Goal: Answer question/provide support: Answer question/provide support

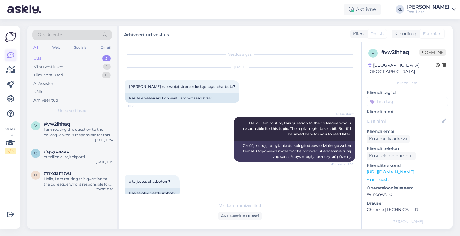
scroll to position [676, 0]
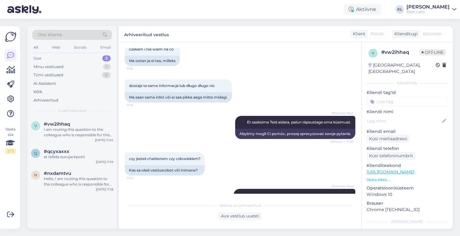
click at [11, 57] on icon at bounding box center [10, 55] width 7 height 7
click at [87, 67] on div "Minu vestlused 1" at bounding box center [72, 67] width 80 height 9
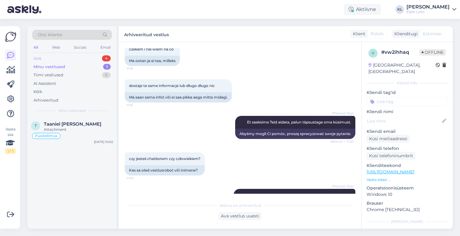
click at [83, 58] on div "Uus 4" at bounding box center [72, 58] width 80 height 9
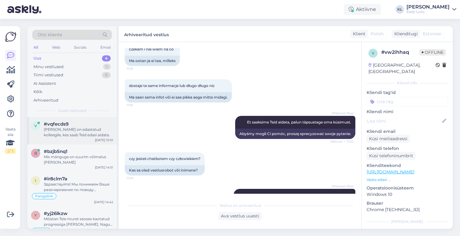
click at [69, 124] on div "#vqfecds9" at bounding box center [78, 123] width 69 height 5
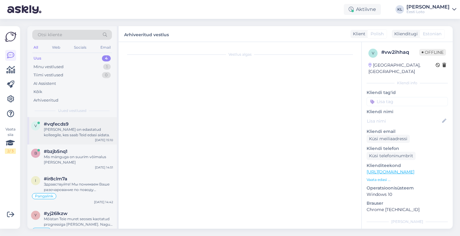
scroll to position [0, 0]
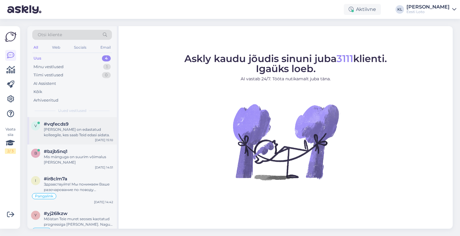
click at [75, 127] on div "[PERSON_NAME] on edastatud kolleegile, kes saab Teid edasi aidata." at bounding box center [78, 132] width 69 height 11
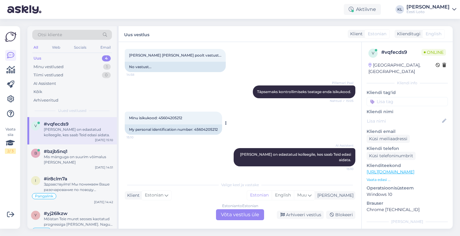
scroll to position [174, 0]
click at [236, 219] on div "Estonian to Estonian Võta vestlus üle" at bounding box center [240, 214] width 48 height 11
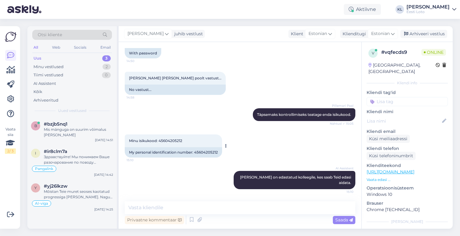
click at [180, 137] on div "Minu isikukood: 45604205212 15:10" at bounding box center [173, 140] width 97 height 13
click at [178, 140] on span "Minu isikukood: 45604205212" at bounding box center [155, 140] width 53 height 5
copy div "45604205212 15:10"
click at [182, 205] on textarea at bounding box center [240, 207] width 230 height 13
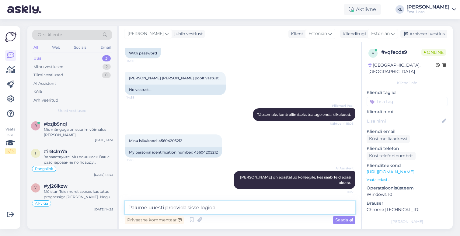
paste textarea "Kui logite sisse kasutajanime ja salasõnaga, siis palume jälgida väikeseid ja s…"
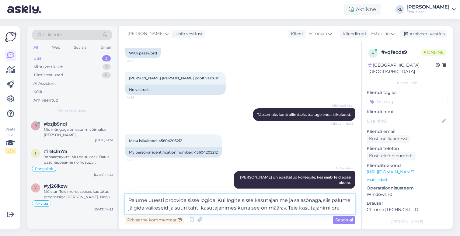
paste textarea "Helvekas"
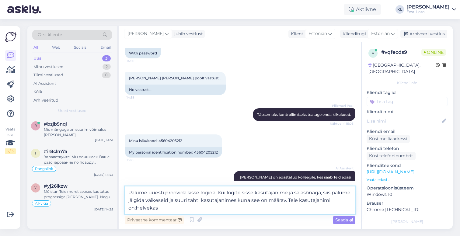
click at [136, 207] on textarea "Palume uuesti proovida sisse logida. Kui logite sisse kasutajanime ja salasõnag…" at bounding box center [240, 200] width 230 height 28
type textarea "Palume uuesti proovida sisse logida. Kui logite sisse kasutajanime ja salasõnag…"
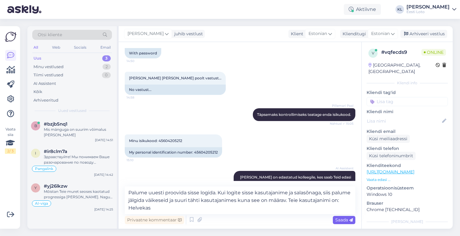
click at [341, 219] on span "Saada" at bounding box center [344, 219] width 18 height 5
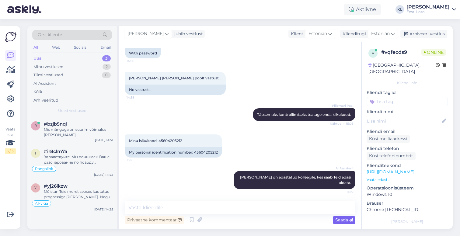
scroll to position [209, 0]
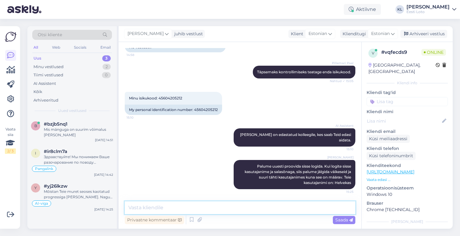
click at [255, 208] on textarea at bounding box center [240, 207] width 230 height 13
paste textarea "valige "Unustasid salasõna" ja avaneval leheküljel saate mängukontole sisse log…"
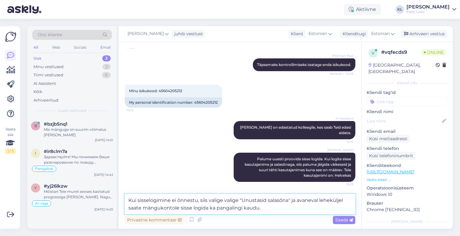
click at [223, 201] on textarea "Kui sisselogimine ei õnnestu, siis valige valige "Unustasid salasõna" ja avanev…" at bounding box center [240, 204] width 230 height 20
click at [280, 208] on textarea "Kui sisselogimine ei õnnestu, siis valige "Unustasid salasõna" ja avaneval lehe…" at bounding box center [240, 204] width 230 height 20
type textarea "Kui sisselogimine ei õnnestu, siis valige "Unustasid salasõna" ja avaneval lehe…"
click at [336, 217] on span "Saada" at bounding box center [344, 219] width 18 height 5
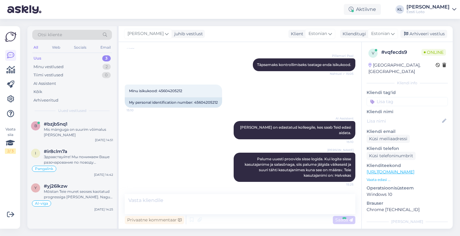
scroll to position [231, 0]
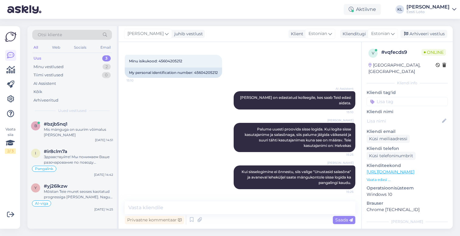
click at [395, 97] on input at bounding box center [406, 101] width 81 height 9
type input "sala"
click at [405, 116] on span "Salasõnaga sisselogimine" at bounding box center [407, 118] width 46 height 4
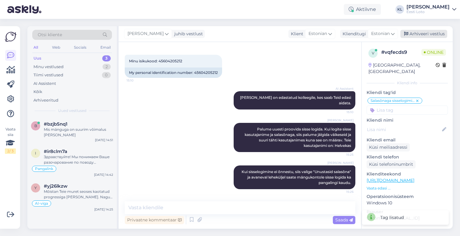
click at [419, 36] on div "Arhiveeri vestlus" at bounding box center [423, 34] width 47 height 8
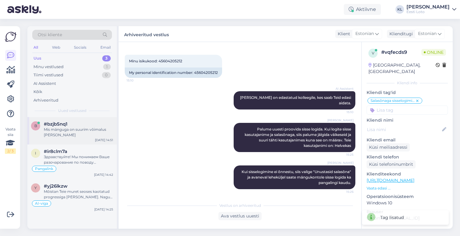
click at [77, 122] on div "#bzjb5nq1" at bounding box center [78, 123] width 69 height 5
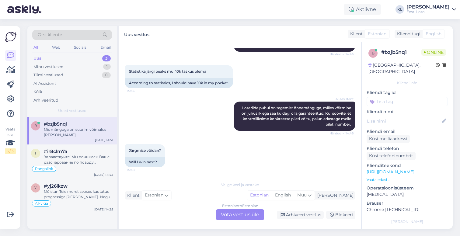
scroll to position [89, 0]
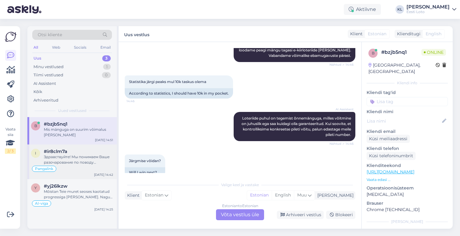
click at [70, 151] on div "#ir8clm7a" at bounding box center [78, 151] width 69 height 5
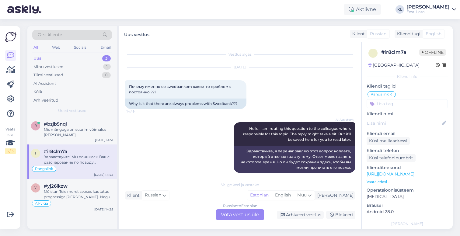
scroll to position [0, 0]
click at [44, 200] on div "AI-viga" at bounding box center [72, 203] width 82 height 7
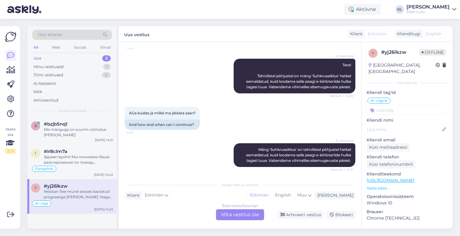
scroll to position [89, 0]
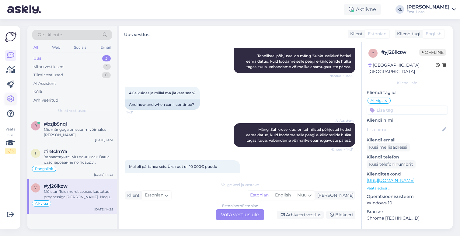
click at [12, 96] on icon at bounding box center [10, 98] width 7 height 7
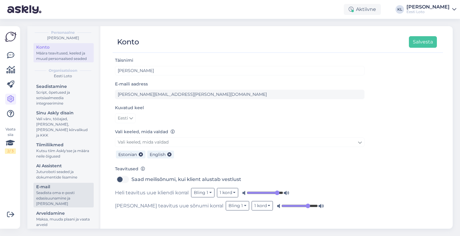
scroll to position [20, 0]
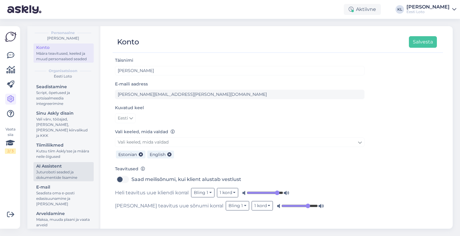
click at [50, 163] on div "AI Assistent" at bounding box center [63, 166] width 55 height 6
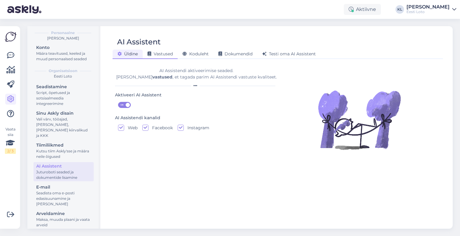
click at [160, 56] on span "Vastused" at bounding box center [159, 53] width 25 height 5
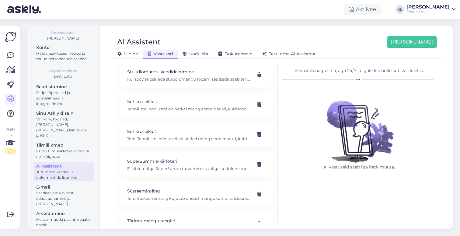
scroll to position [3640, 0]
click at [191, 98] on div "Suhkruseiklus Tehnilistel põhjustel on hetkel mäng eemaldatud, kuid loodame pea…" at bounding box center [188, 103] width 123 height 13
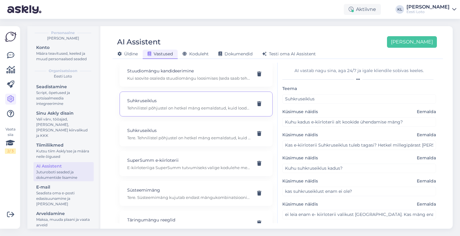
scroll to position [0, 0]
click at [261, 99] on div at bounding box center [259, 103] width 12 height 11
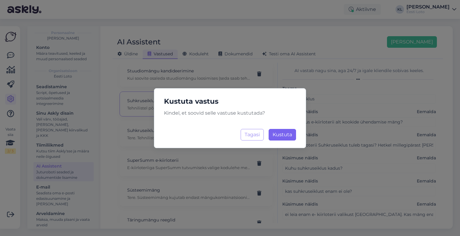
click at [290, 133] on span "Kustuta" at bounding box center [281, 135] width 19 height 6
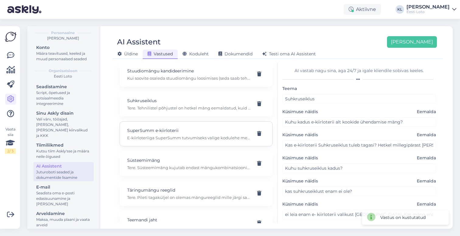
click at [199, 135] on p "E-kiirloteriiga SuperSumm tutvumiseks valige kodulehe menüüst e-kiirloterii ja …" at bounding box center [188, 137] width 123 height 5
type input "SuperSumm e-kiirloterii"
type input "[PERSON_NAME] arvutis kraapida?"
type textarea "E-kiirloteriiga SuperSumm tutvumiseks valige kodulehe menüüst e-kiirloterii ja …"
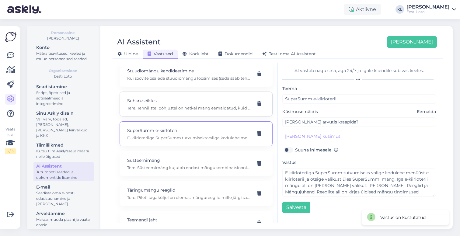
click at [191, 105] on div "Suhkruseiklus Tere. Tehnilistel põhjustel on hetkel mäng eemaldatud, kuid looda…" at bounding box center [195, 103] width 153 height 25
type input "Suhkruseiklus"
type input "Kuhu kadus e-kiirloterii alt kookide ühendamise mäng?"
type textarea "Tere. Tehnilistel põhjustel on hetkel mäng eemaldatud, kuid loodame peagi mängu…"
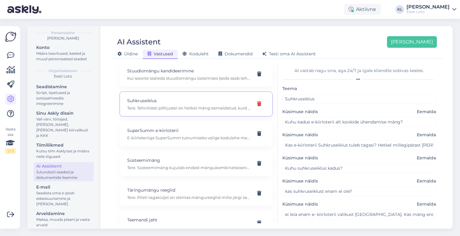
click at [259, 102] on icon at bounding box center [259, 104] width 4 height 5
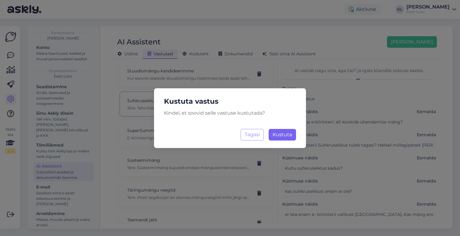
click at [287, 135] on span "Kustuta" at bounding box center [281, 135] width 19 height 6
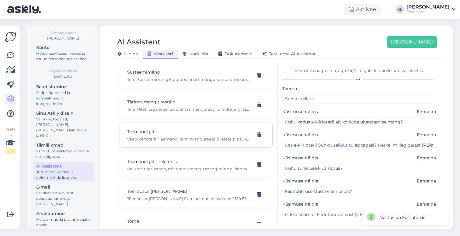
scroll to position [3700, 0]
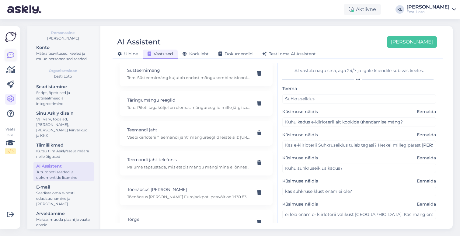
click at [9, 54] on icon at bounding box center [10, 55] width 7 height 7
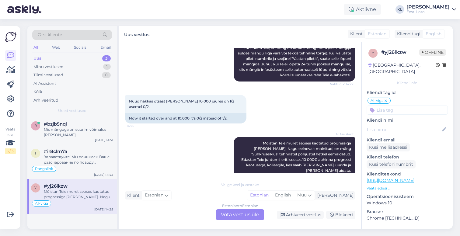
scroll to position [298, 0]
click at [243, 214] on div "Estonian to Estonian Võta vestlus üle" at bounding box center [240, 214] width 48 height 11
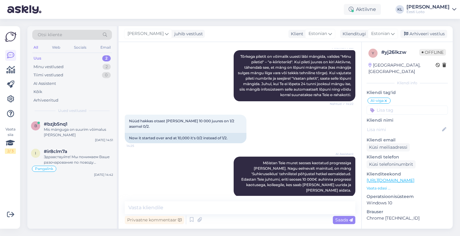
scroll to position [275, 0]
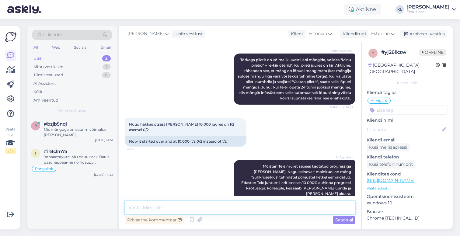
click at [193, 210] on textarea at bounding box center [240, 207] width 230 height 13
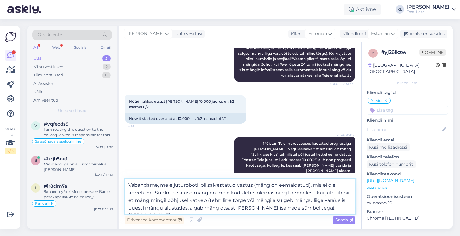
scroll to position [297, 0]
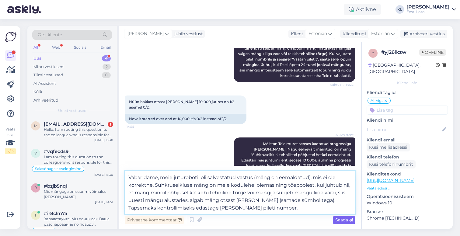
type textarea "Vabandame, meie juturobotil oli salvestatud vastus (mäng on eemaldatud), mis ei…"
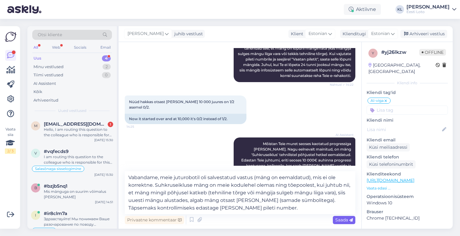
click at [341, 219] on span "Saada" at bounding box center [344, 219] width 18 height 5
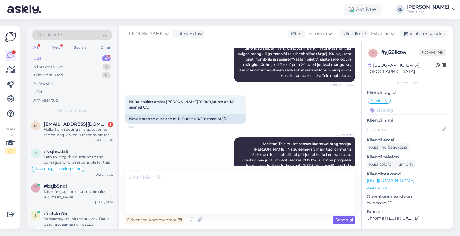
scroll to position [334, 0]
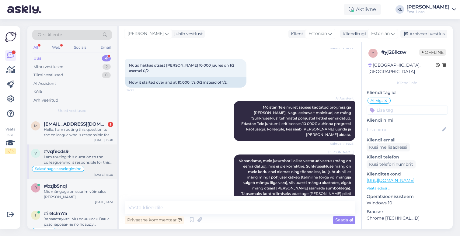
click at [76, 165] on div "Salasõnaga sisselogimine" at bounding box center [72, 168] width 82 height 7
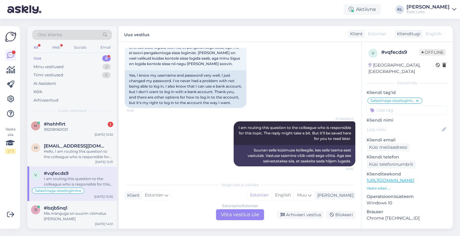
scroll to position [409, 0]
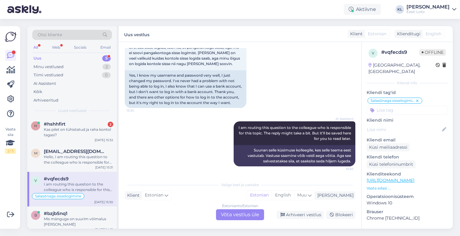
click at [226, 213] on div "Estonian to Estonian Võta vestlus üle" at bounding box center [240, 214] width 48 height 11
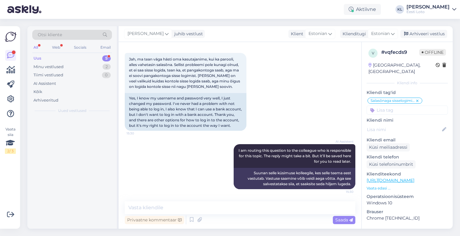
scroll to position [386, 0]
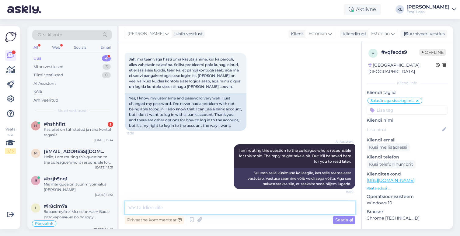
click at [191, 206] on textarea at bounding box center [240, 207] width 230 height 13
paste textarea "Kui sisestate salasõna viis korda järjest valesti, blokeeritakse salasõnaga sis…"
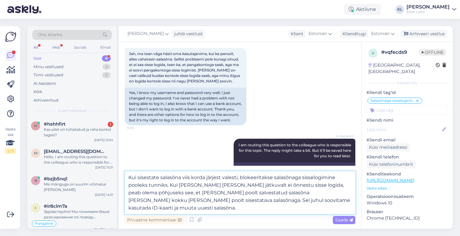
click at [213, 201] on textarea "Kui sisestate salasõna viis korda järjest valesti, blokeeritakse salasõnaga sis…" at bounding box center [240, 192] width 230 height 43
click at [328, 201] on textarea "Kui sisestate salasõna viis korda järjest valesti, blokeeritakse salasõnaga sis…" at bounding box center [240, 192] width 230 height 43
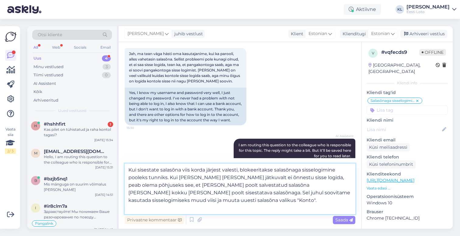
click at [290, 208] on textarea "Kui sisestate salasõna viis korda järjest valesti, blokeeritakse salasõnaga sis…" at bounding box center [240, 189] width 230 height 50
type textarea "Kui sisestate salasõna viis korda järjest valesti, blokeeritakse salasõnaga sis…"
click at [341, 220] on span "Saada" at bounding box center [344, 219] width 18 height 5
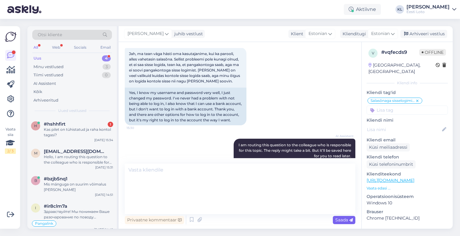
scroll to position [450, 0]
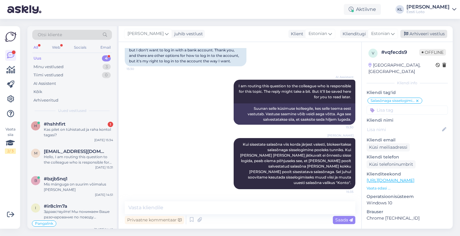
click at [421, 31] on div "Arhiveeri vestlus" at bounding box center [423, 34] width 47 height 8
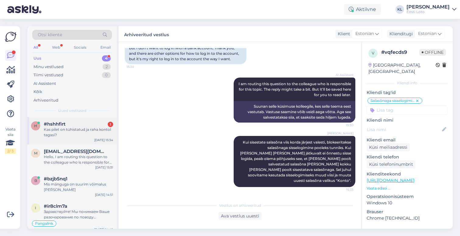
click at [73, 123] on div "#hshhfirt 1" at bounding box center [78, 123] width 69 height 5
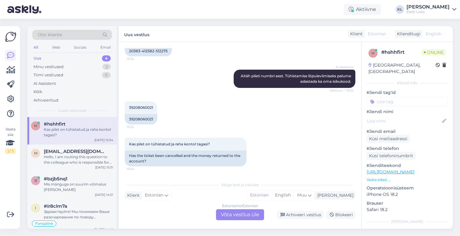
scroll to position [192, 0]
click at [227, 218] on div "Estonian to Estonian Võta vestlus üle" at bounding box center [240, 214] width 48 height 11
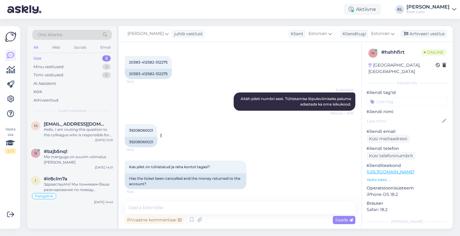
click at [141, 130] on span "39208060021" at bounding box center [141, 130] width 24 height 5
copy div "39208060021 15:32"
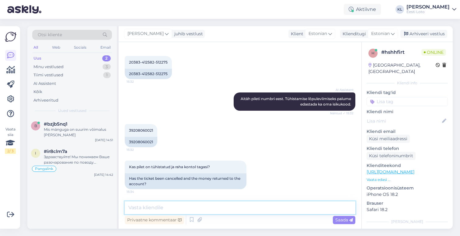
click at [170, 209] on textarea at bounding box center [240, 207] width 230 height 13
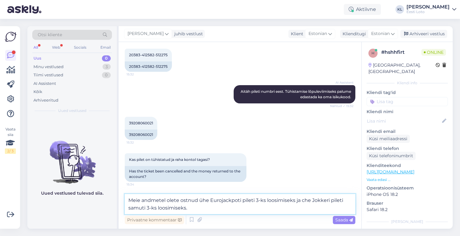
scroll to position [176, 0]
click at [303, 200] on textarea "Meie andmetel olete ostnud ühe Eurojackpoti pileti 3-ks loosimiseks ja che Jokk…" at bounding box center [240, 204] width 230 height 20
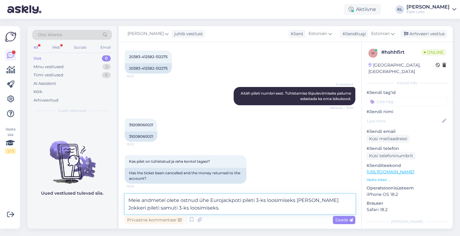
click at [345, 200] on textarea "Meie andmetel olete ostnud ühe Eurojackpoti pileti 3-ks loosimiseks [PERSON_NAM…" at bounding box center [240, 204] width 230 height 20
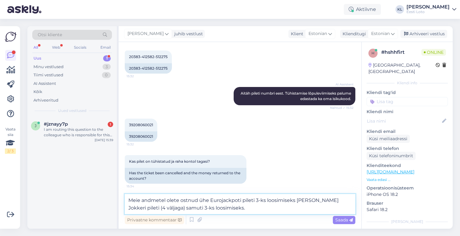
click at [219, 205] on textarea "Meie andmetel olete ostnud ühe Eurojackpoti pileti 3-ks loosimiseks [PERSON_NAM…" at bounding box center [240, 204] width 230 height 20
type textarea "Meie andmetel olete ostnud ühe Eurojackpoti pileti 3-ks loosimiseks [PERSON_NAM…"
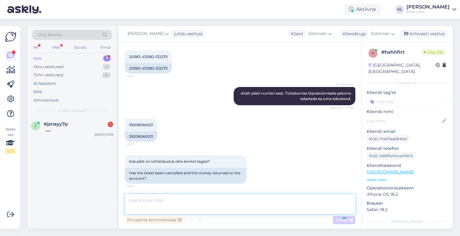
scroll to position [206, 0]
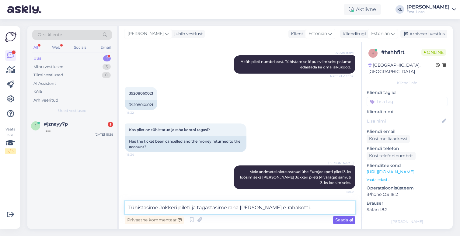
type textarea "Tühistasime Jokkeri pileti ja tagastasime raha [PERSON_NAME] e-rahakotti."
click at [343, 219] on span "Saada" at bounding box center [344, 219] width 18 height 5
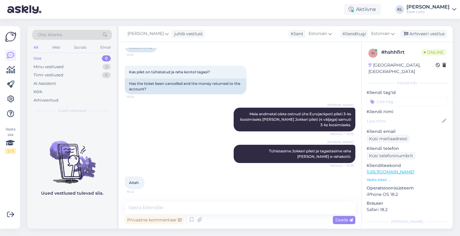
scroll to position [264, 0]
click at [184, 204] on textarea at bounding box center [240, 207] width 230 height 13
paste textarea "Lisaks soovitud piletile, on rohelise taustaga ribal võimalik osta ka Jokkeri p…"
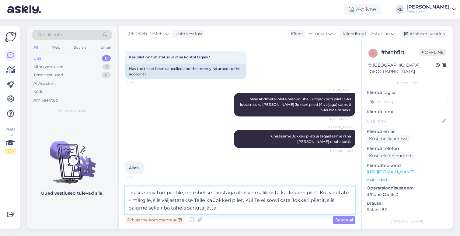
scroll to position [279, 0]
click at [183, 193] on textarea "Lisaks soovitud piletile, on rohelise taustaga ribal võimalik osta ka Jokkeri p…" at bounding box center [240, 200] width 230 height 28
click at [192, 192] on textarea "Lisaks soovitud piletile, on rohelise taustaga ribal võimalik osta ka Jokkeri p…" at bounding box center [240, 200] width 230 height 28
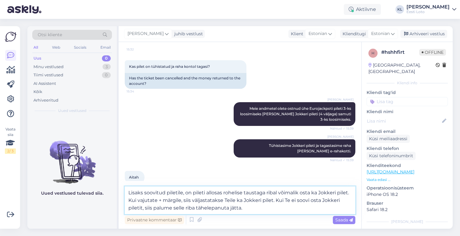
click at [260, 208] on textarea "Lisaks soovitud piletile, on pileti allosas rohelise taustaga ribal võimalik os…" at bounding box center [240, 200] width 230 height 28
click at [280, 210] on textarea "Lisaks soovitud piletile, on pileti allosas rohelise taustaga ribal võimalik os…" at bounding box center [240, 200] width 230 height 28
click at [196, 207] on textarea "Lisaks soovitud piletile, on pileti allosas rohelise taustaga ribal võimalik os…" at bounding box center [240, 200] width 230 height 28
click at [295, 209] on textarea "Lisaks soovitud piletile, on pileti allosas rohelise taustaga ribal võimalik os…" at bounding box center [240, 200] width 230 height 28
type textarea "Lisaks soovitud piletile, on pileti allosas rohelise taustaga ribal võimalik os…"
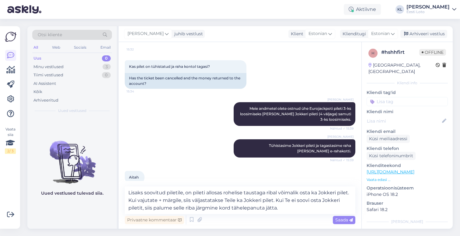
click at [341, 221] on span "Saada" at bounding box center [344, 219] width 18 height 5
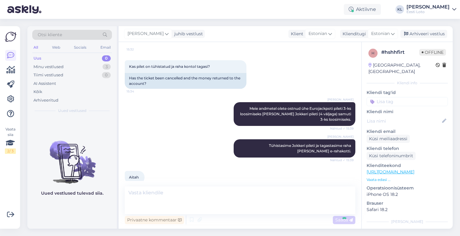
scroll to position [312, 0]
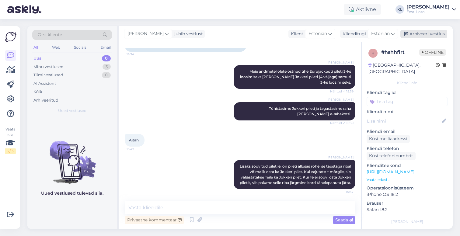
click at [424, 36] on div "Arhiveeri vestlus" at bounding box center [423, 34] width 47 height 8
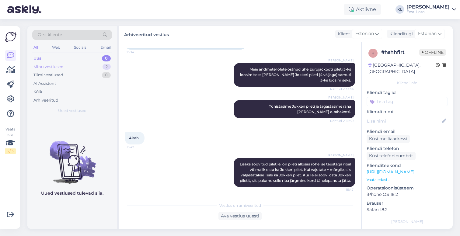
click at [92, 64] on div "Minu vestlused 2" at bounding box center [72, 67] width 80 height 9
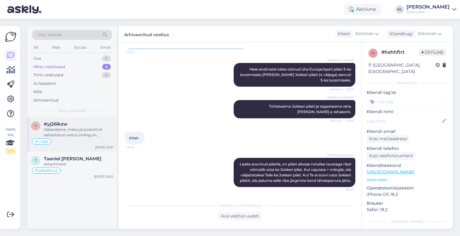
click at [80, 132] on div "Vabandame, meie juturobotil oli salvestatud vastus (mäng on eemaldatud), mis ei…" at bounding box center [78, 132] width 69 height 11
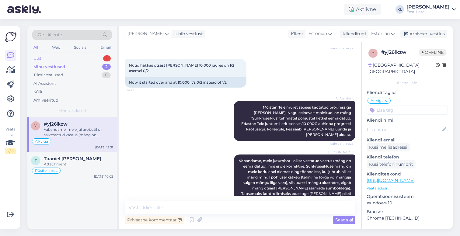
click at [84, 60] on div "Uus 1" at bounding box center [72, 58] width 80 height 9
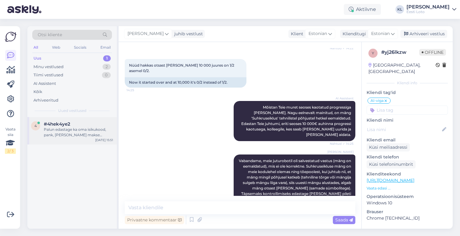
drag, startPoint x: 81, startPoint y: 125, endPoint x: 111, endPoint y: 129, distance: 29.4
click at [84, 125] on div "#4hek4ye2" at bounding box center [78, 123] width 69 height 5
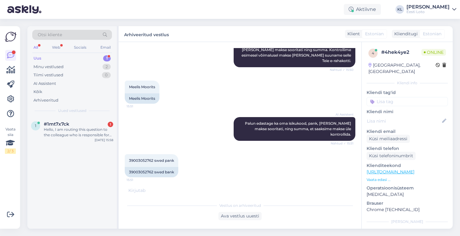
scroll to position [216, 0]
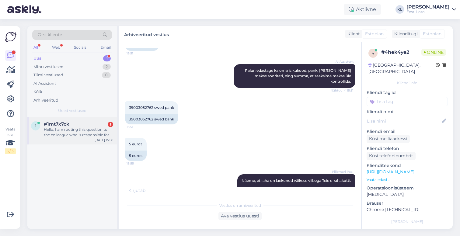
click at [76, 132] on div "Hello, I am routing this question to the colleague who is responsible for this …" at bounding box center [78, 132] width 69 height 11
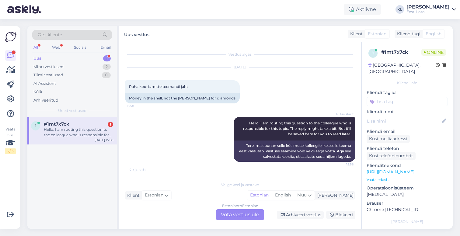
scroll to position [0, 0]
click at [69, 66] on div "Minu vestlused 2" at bounding box center [72, 67] width 80 height 9
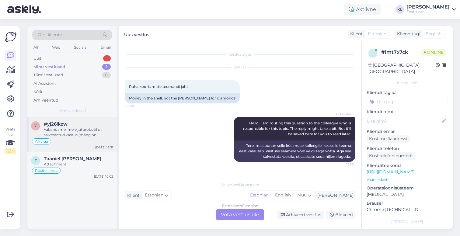
click at [69, 129] on div "Vabandame, meie juturobotil oli salvestatud vastus (mäng on eemaldatud), mis ei…" at bounding box center [78, 132] width 69 height 11
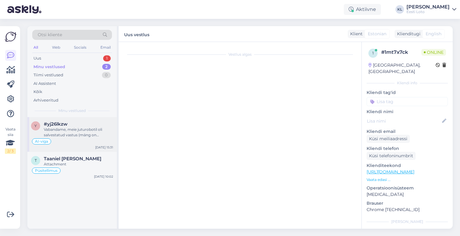
scroll to position [334, 0]
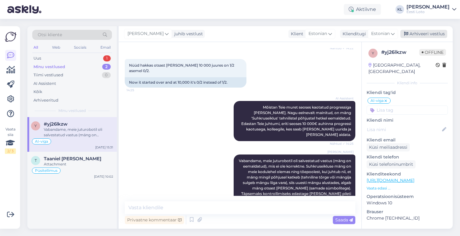
click at [418, 33] on div "Arhiveeri vestlus" at bounding box center [423, 34] width 47 height 8
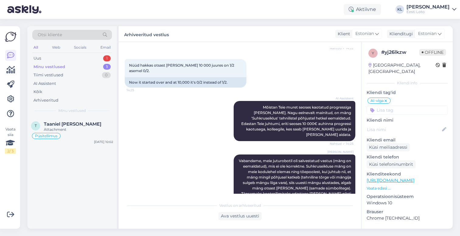
click at [85, 64] on div "Minu vestlused 1" at bounding box center [72, 67] width 80 height 9
click at [67, 123] on span "Taaniel [PERSON_NAME]" at bounding box center [72, 123] width 57 height 5
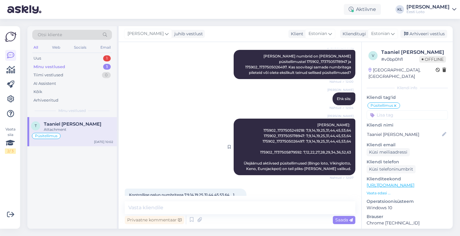
scroll to position [700, 0]
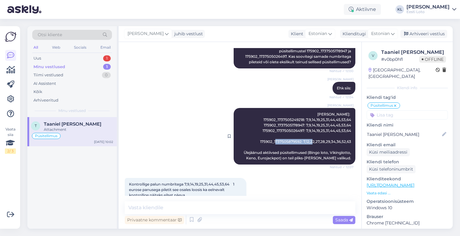
drag, startPoint x: 301, startPoint y: 121, endPoint x: 256, endPoint y: 121, distance: 45.0
click at [256, 121] on div "[PERSON_NAME] püsitellimused: 175902_1737505249218: 7,9,14,19,25,31,44,45,53,64…" at bounding box center [294, 136] width 122 height 57
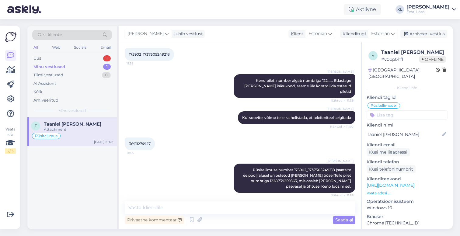
scroll to position [489, 0]
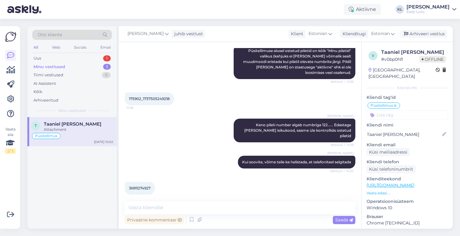
click at [138, 186] on span "36911274927" at bounding box center [140, 188] width 22 height 5
copy div "36911274927 11:44"
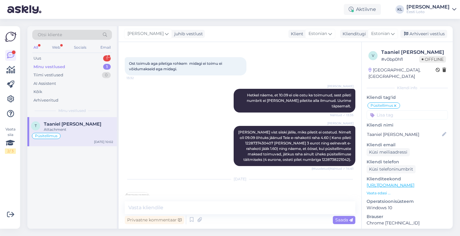
scroll to position [1093, 0]
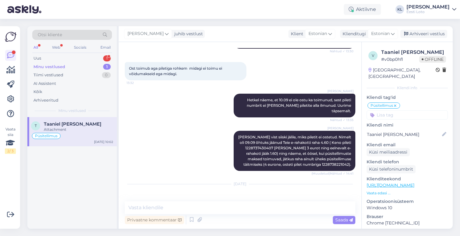
click at [138, 197] on img at bounding box center [137, 209] width 24 height 24
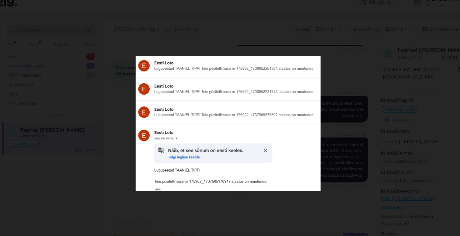
click at [336, 32] on div at bounding box center [230, 118] width 460 height 236
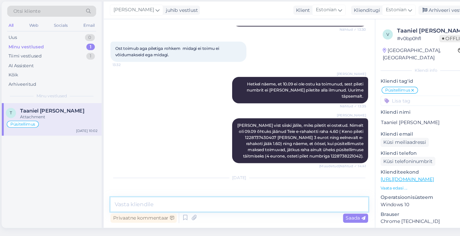
scroll to position [0, 0]
click at [150, 201] on textarea at bounding box center [240, 207] width 230 height 13
type textarea "Palume tagasisidet, kas hetkel on püsitellimused ko"
click at [240, 201] on textarea "Palume tagasisidet, kas hetkel on püsitellimused ko" at bounding box center [240, 207] width 230 height 13
drag, startPoint x: 240, startPoint y: 182, endPoint x: 23, endPoint y: 179, distance: 217.3
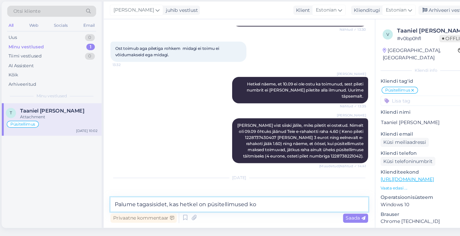
click at [27, 179] on div "Otsi kliente All Web Socials Email Uus 0 Minu vestlused 1 Tiimi vestlused 0 AI …" at bounding box center [239, 127] width 425 height 202
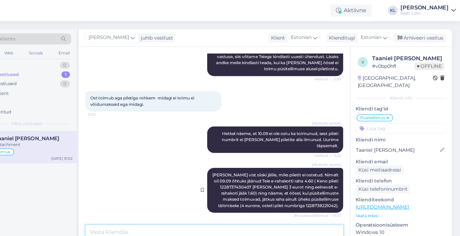
scroll to position [1059, 0]
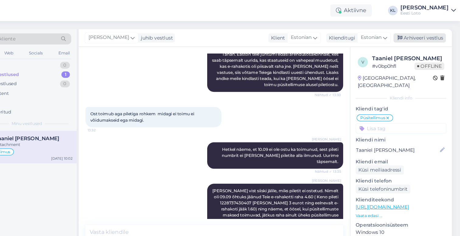
click at [400, 33] on div "Arhiveeri vestlus" at bounding box center [423, 34] width 47 height 8
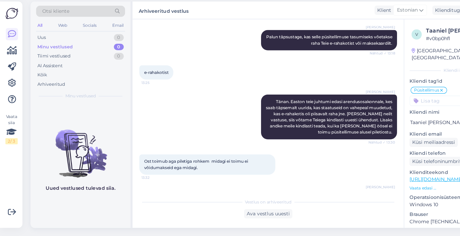
scroll to position [990, 0]
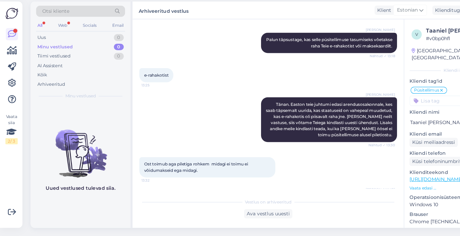
click at [34, 43] on div "All" at bounding box center [35, 47] width 7 height 8
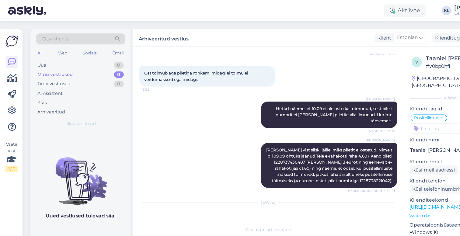
scroll to position [1095, 0]
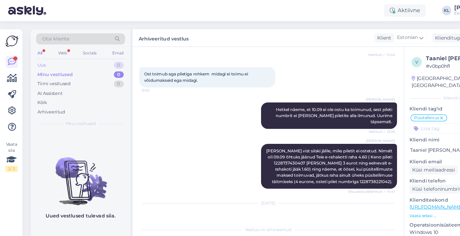
click at [50, 58] on div "Uus 0" at bounding box center [72, 58] width 80 height 9
